Goal: Information Seeking & Learning: Find contact information

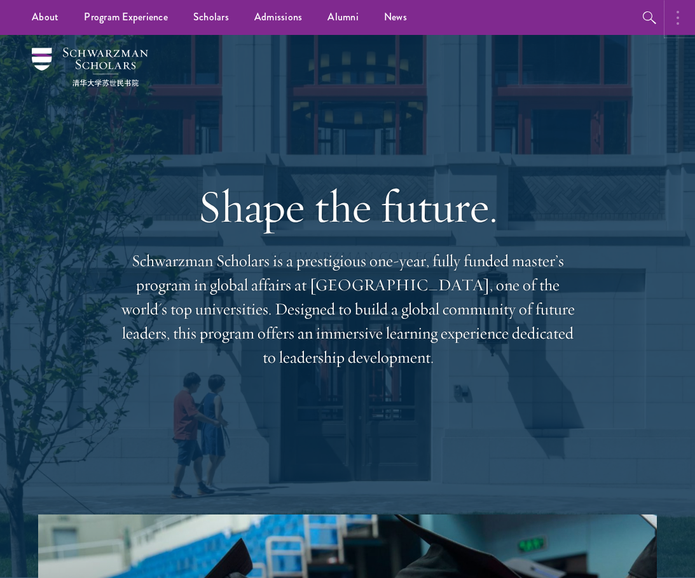
click at [670, 20] on button "button" at bounding box center [681, 17] width 28 height 35
click at [543, 15] on button "button" at bounding box center [544, 17] width 28 height 35
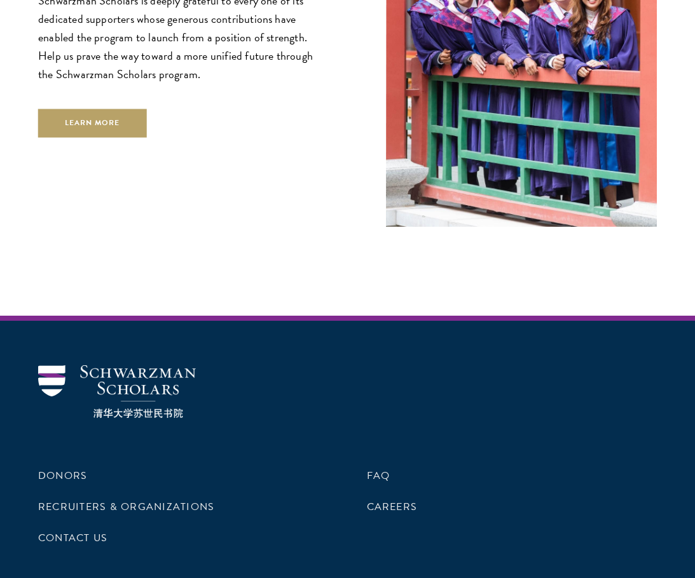
scroll to position [3850, 0]
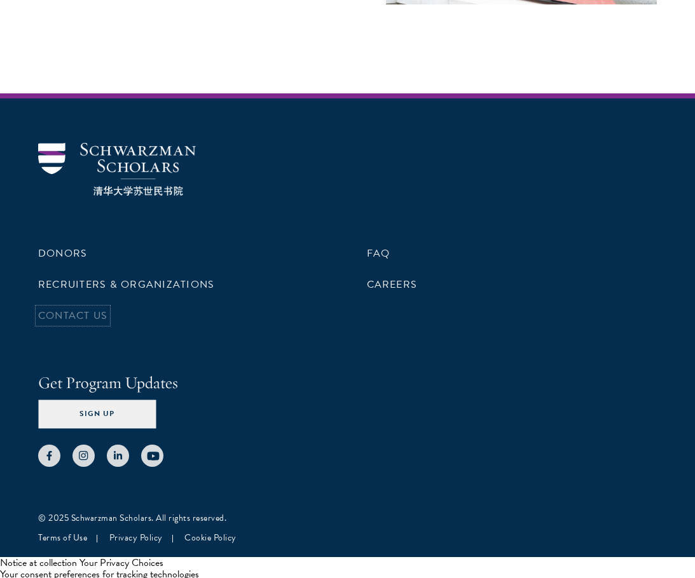
click at [83, 313] on link "Contact Us" at bounding box center [72, 315] width 69 height 15
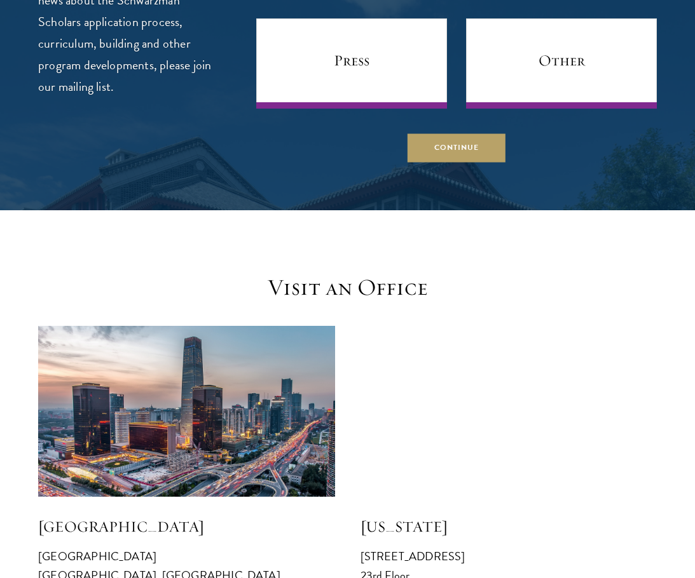
scroll to position [1144, 0]
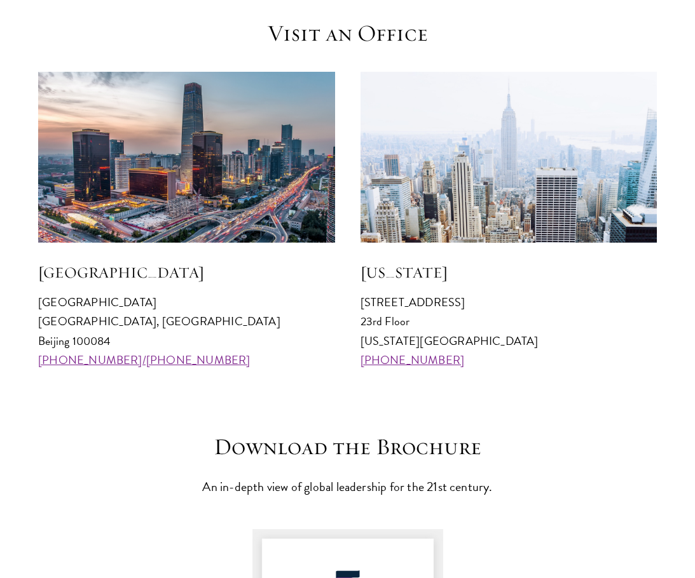
drag, startPoint x: 424, startPoint y: 318, endPoint x: 423, endPoint y: 305, distance: 12.8
click at [423, 305] on p "[STREET_ADDRESS][US_STATE] [PHONE_NUMBER]" at bounding box center [508, 331] width 297 height 76
drag, startPoint x: 354, startPoint y: 269, endPoint x: 423, endPoint y: 322, distance: 87.1
click at [423, 322] on div "[GEOGRAPHIC_DATA] [GEOGRAPHIC_DATA] 100084 [PHONE_NUMBER]/[PHONE_NUMBER] [US_ST…" at bounding box center [347, 221] width 619 height 298
click at [432, 336] on p "[STREET_ADDRESS][US_STATE] [PHONE_NUMBER]" at bounding box center [508, 331] width 297 height 76
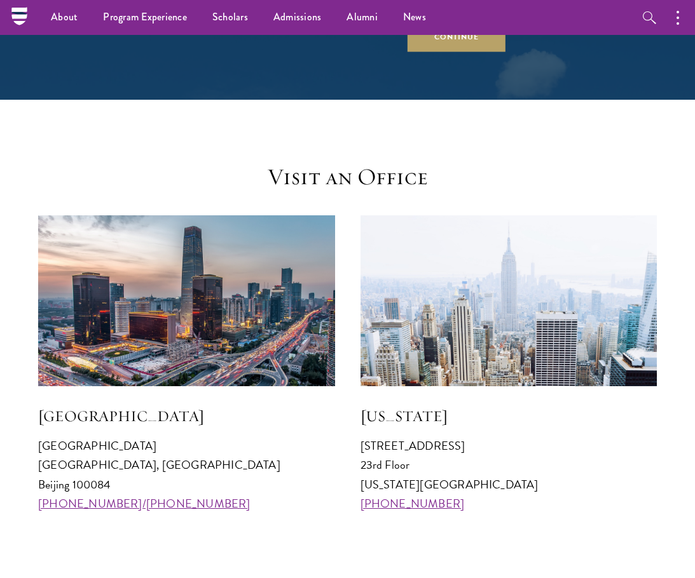
scroll to position [0, 0]
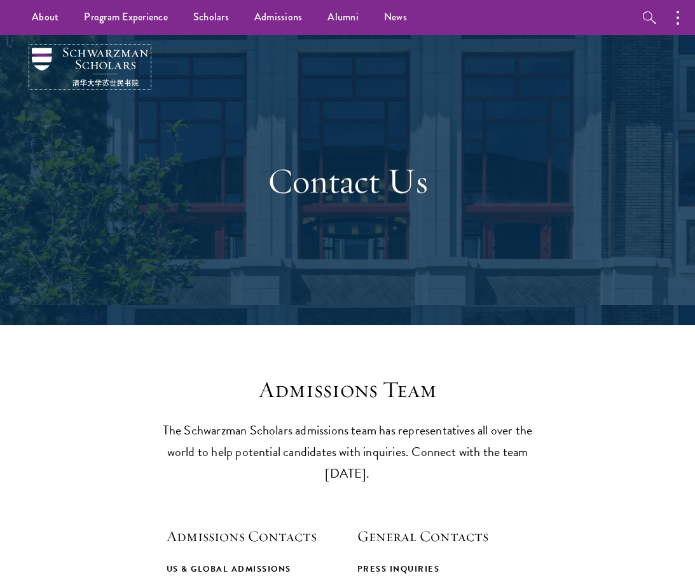
click at [44, 65] on img at bounding box center [90, 67] width 116 height 39
